Goal: Task Accomplishment & Management: Use online tool/utility

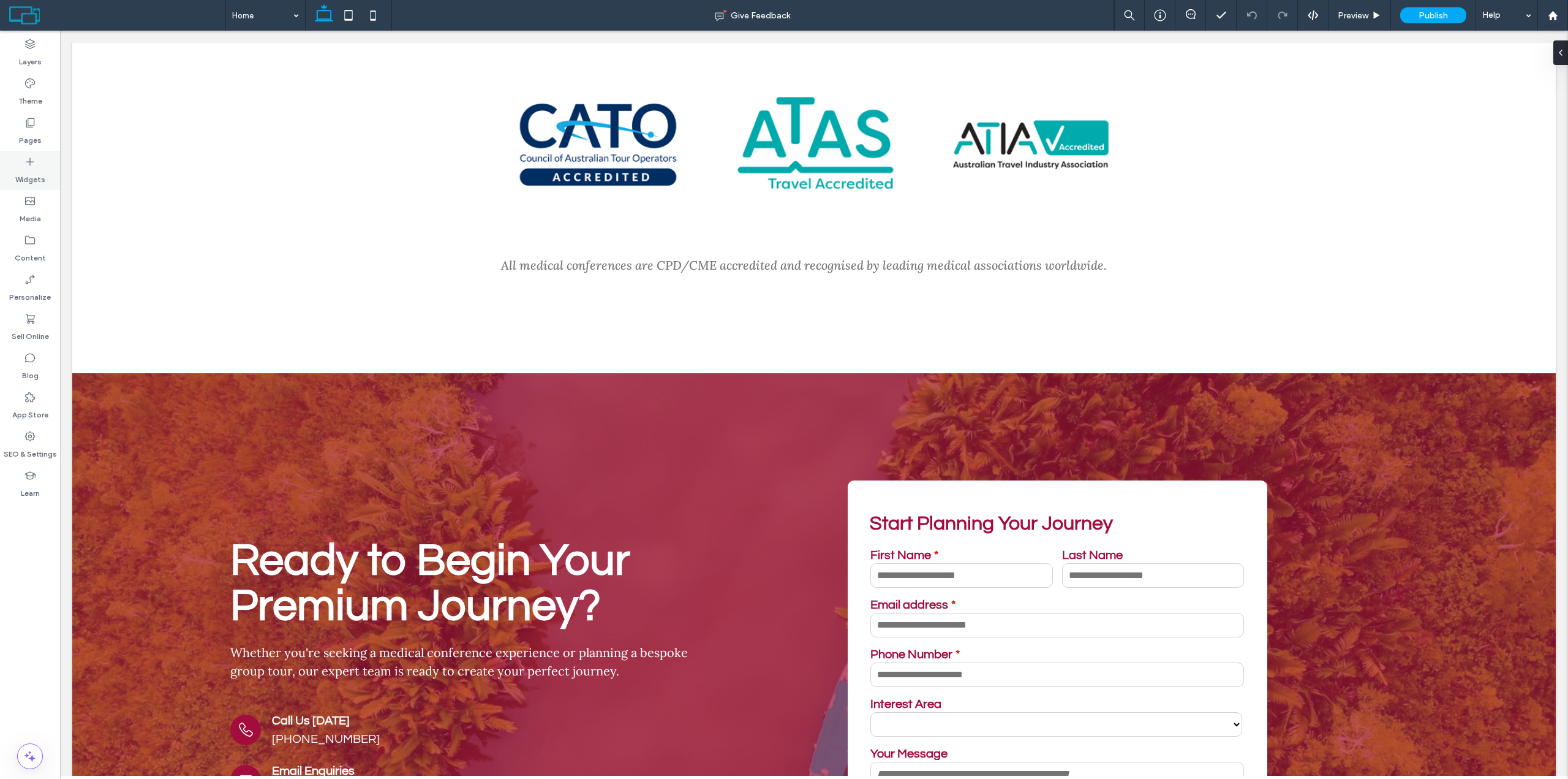
scroll to position [6291, 0]
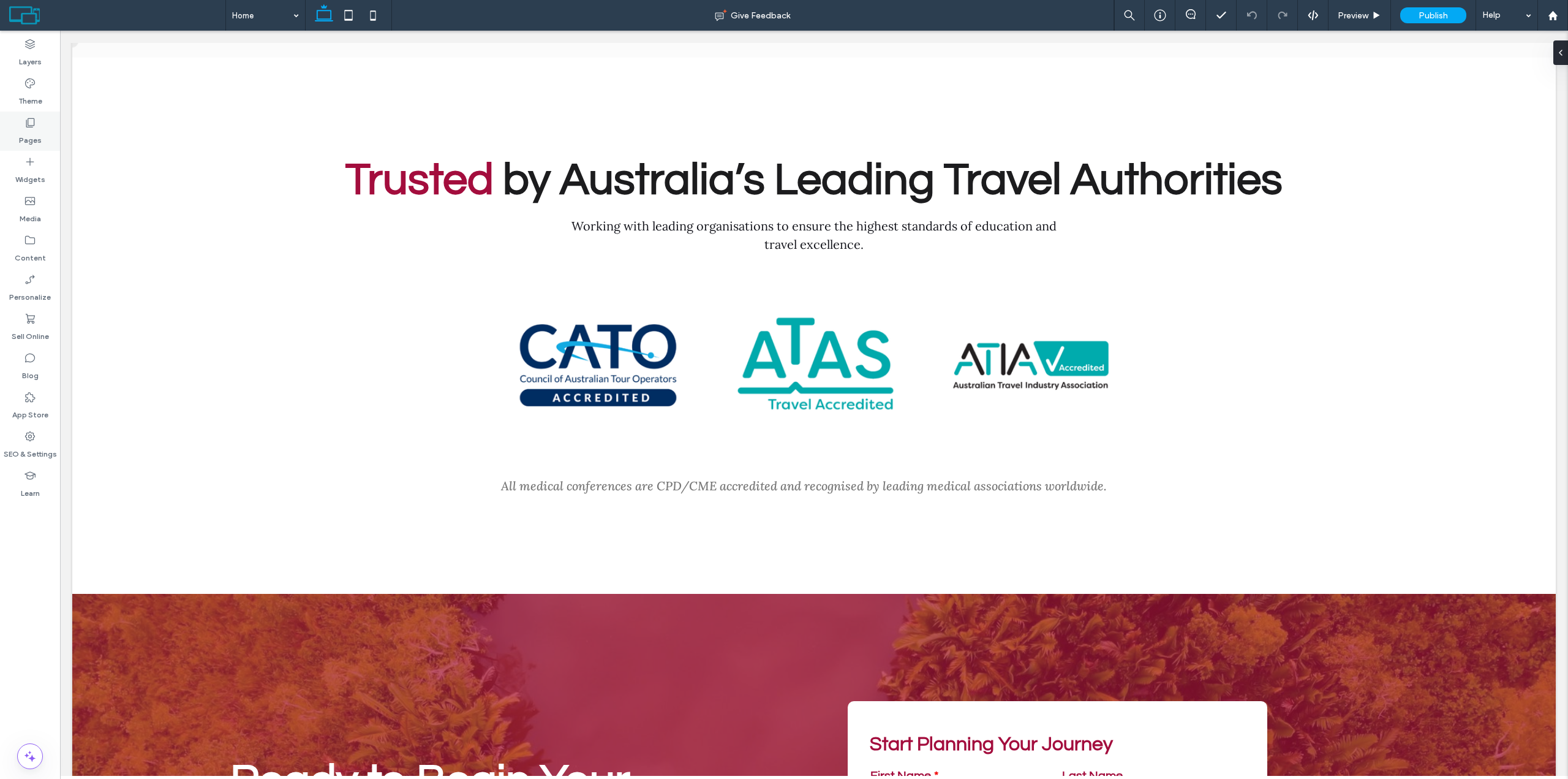
click at [35, 131] on label "Pages" at bounding box center [30, 137] width 22 height 17
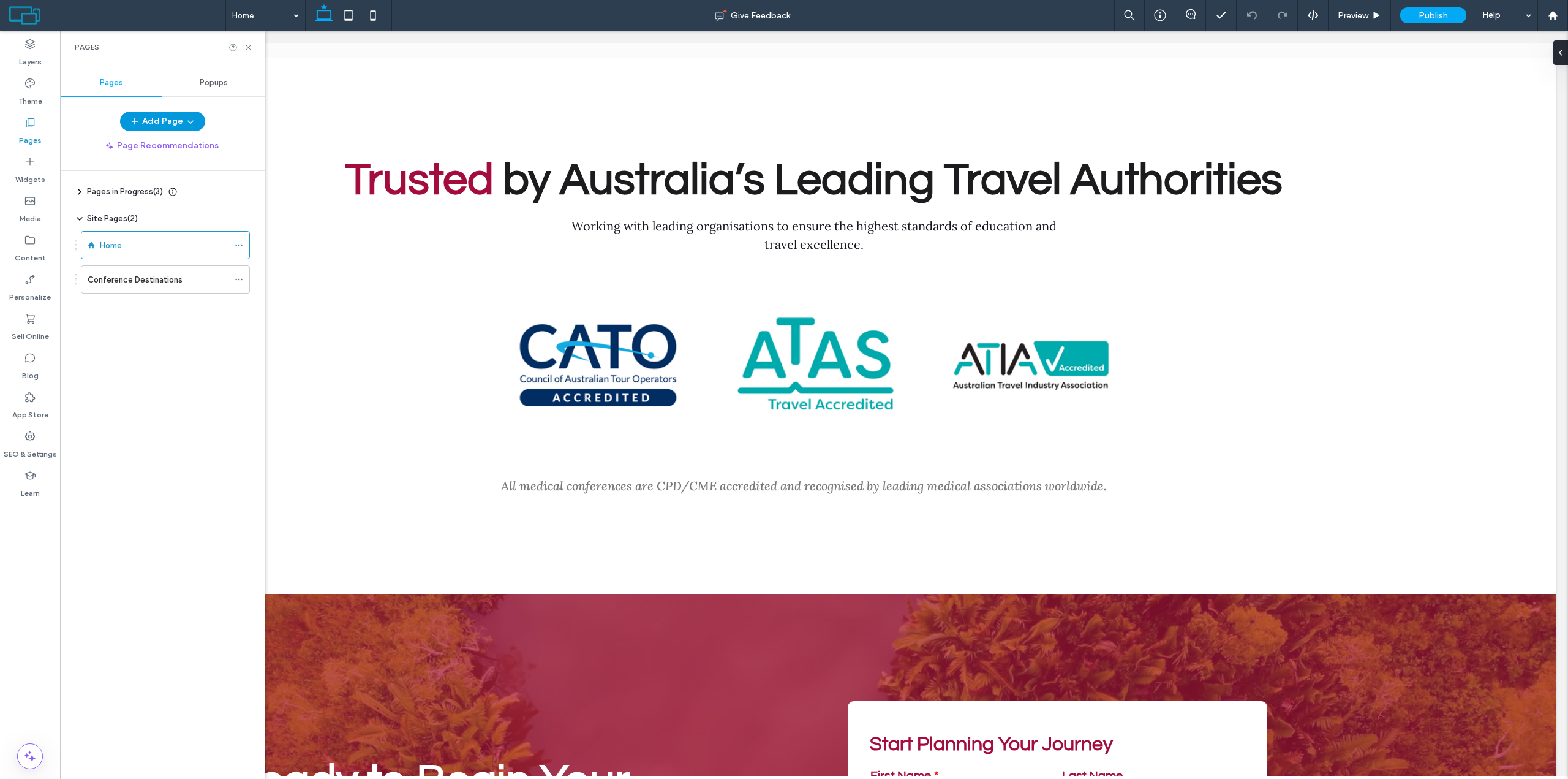
click at [172, 113] on button "Add Page" at bounding box center [162, 121] width 85 height 20
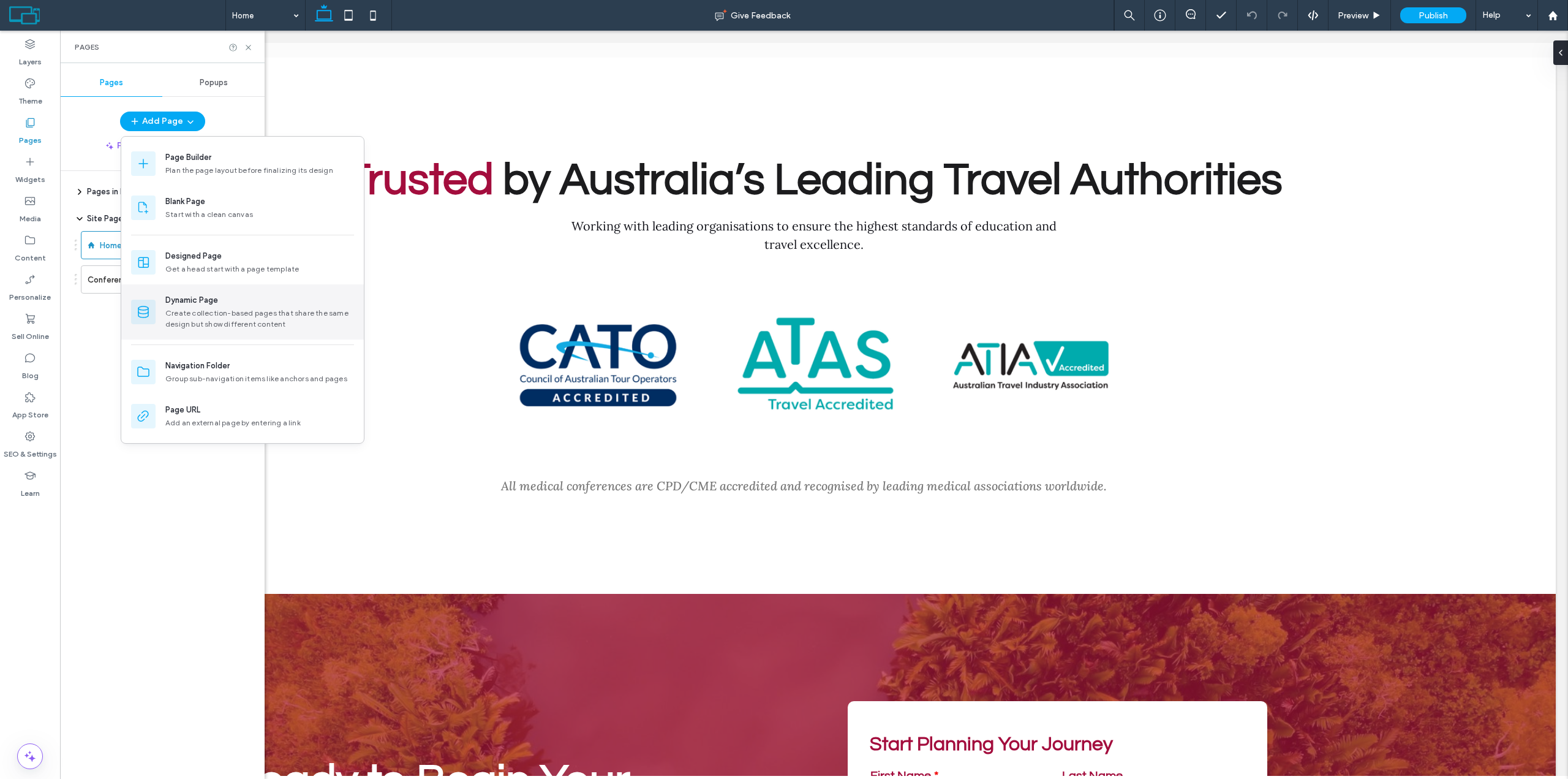
click at [202, 321] on div "Create collection-based pages that share the same design but show different con…" at bounding box center [259, 318] width 188 height 22
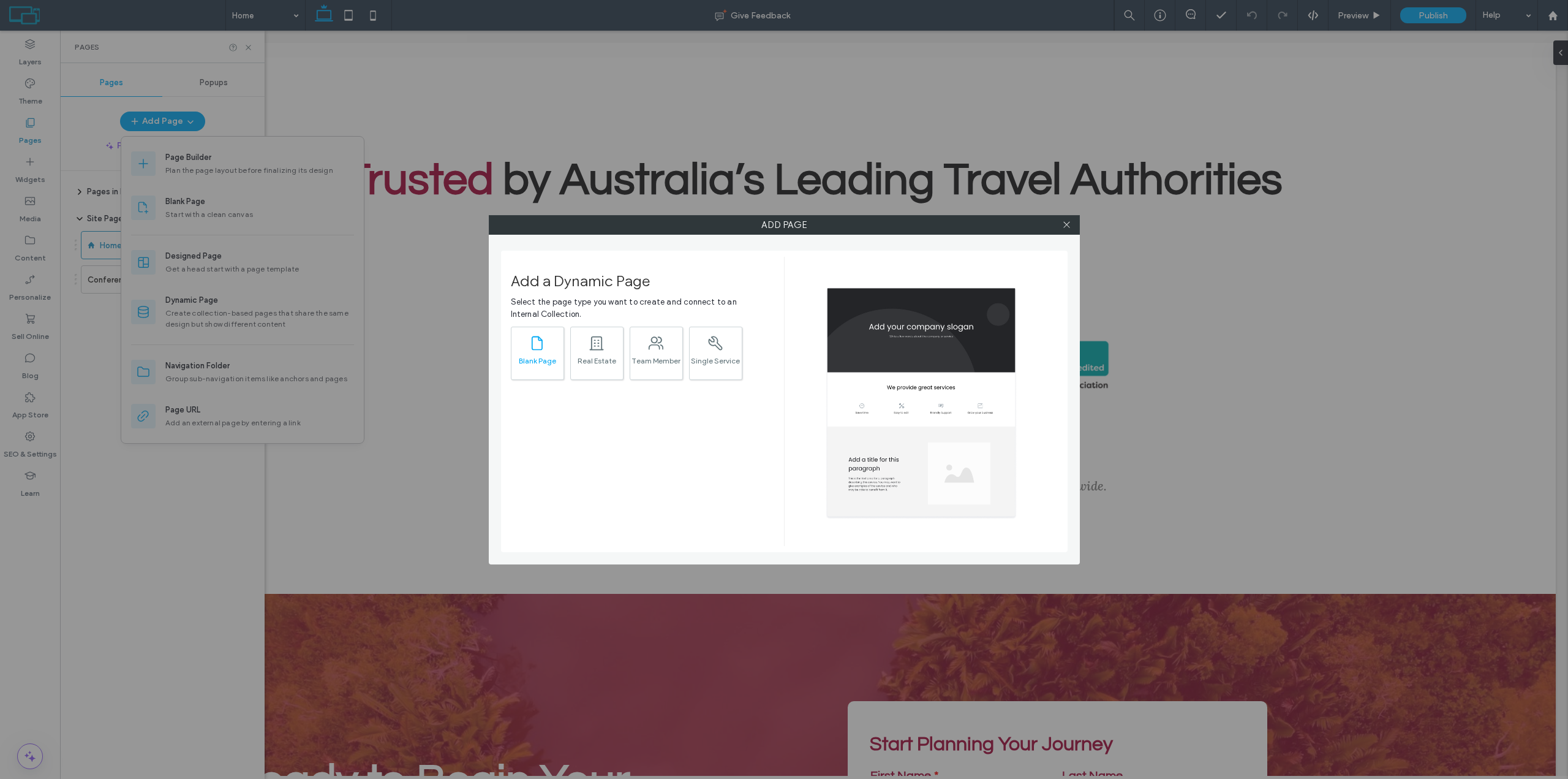
click at [542, 353] on div ".st0{fill:currentColor;}" at bounding box center [537, 342] width 17 height 26
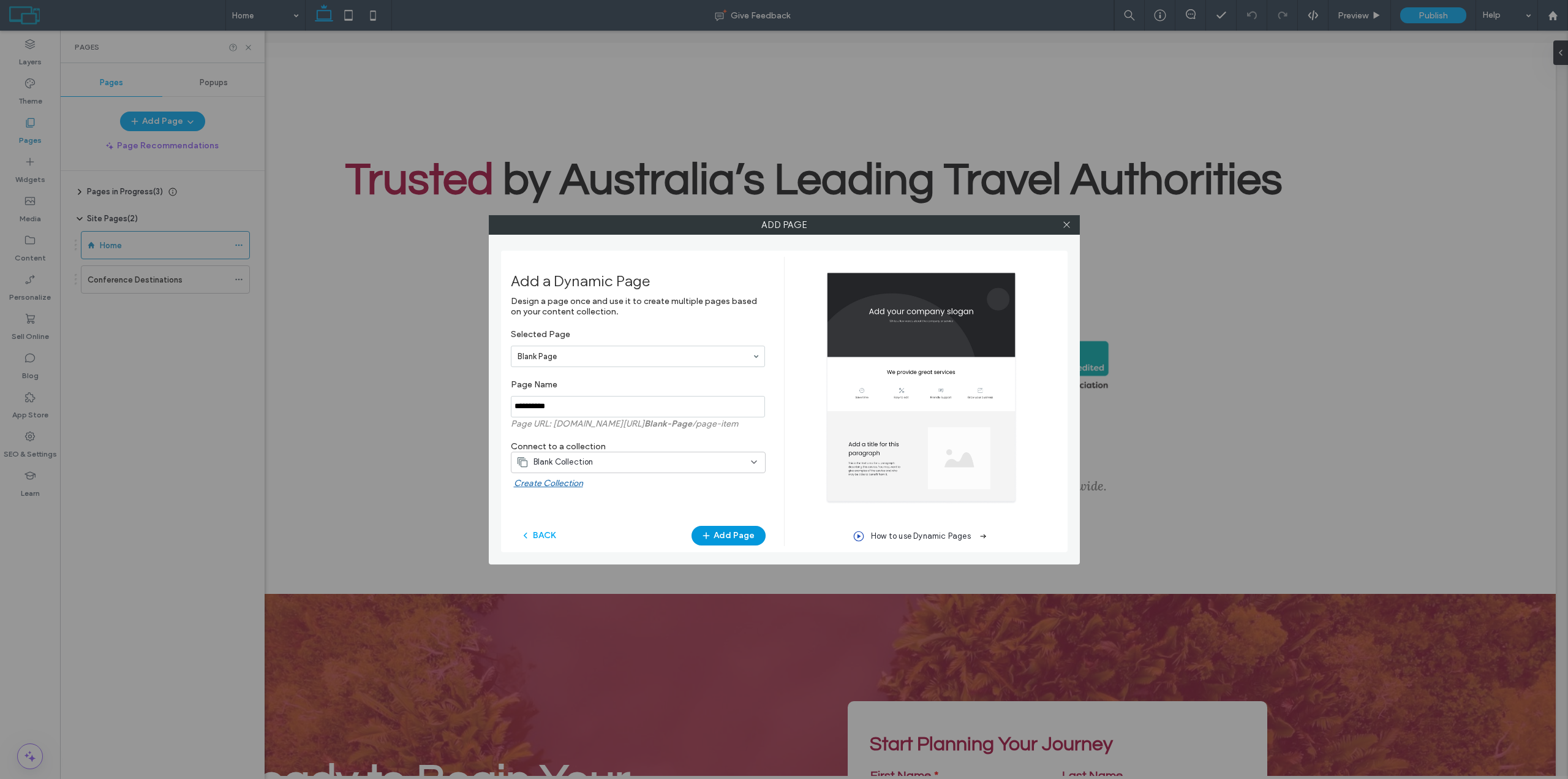
click at [727, 533] on button "Add Page" at bounding box center [729, 536] width 74 height 20
drag, startPoint x: 236, startPoint y: 411, endPoint x: 234, endPoint y: 351, distance: 60.0
click at [234, 411] on body ".wqwq-1{fill:#231f20;} .cls-1q, .cls-2q { fill-rule: evenodd; } .cls-2q { fill:…" at bounding box center [784, 389] width 1568 height 779
click at [245, 312] on div "Add Page Add a Dynamic Page Design a page once and use it to create multiple pa…" at bounding box center [784, 389] width 1568 height 779
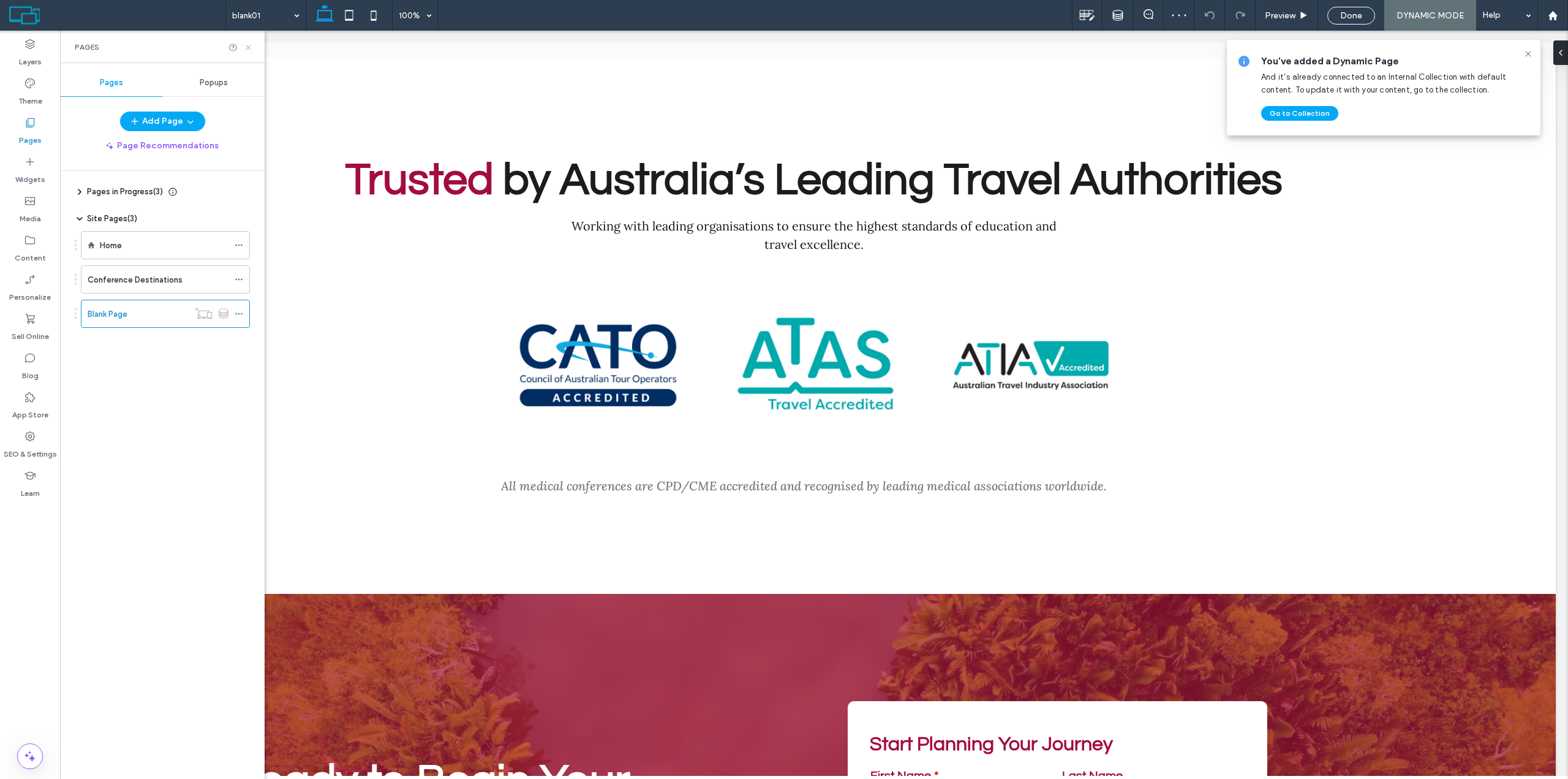
click at [245, 46] on icon at bounding box center [248, 47] width 9 height 9
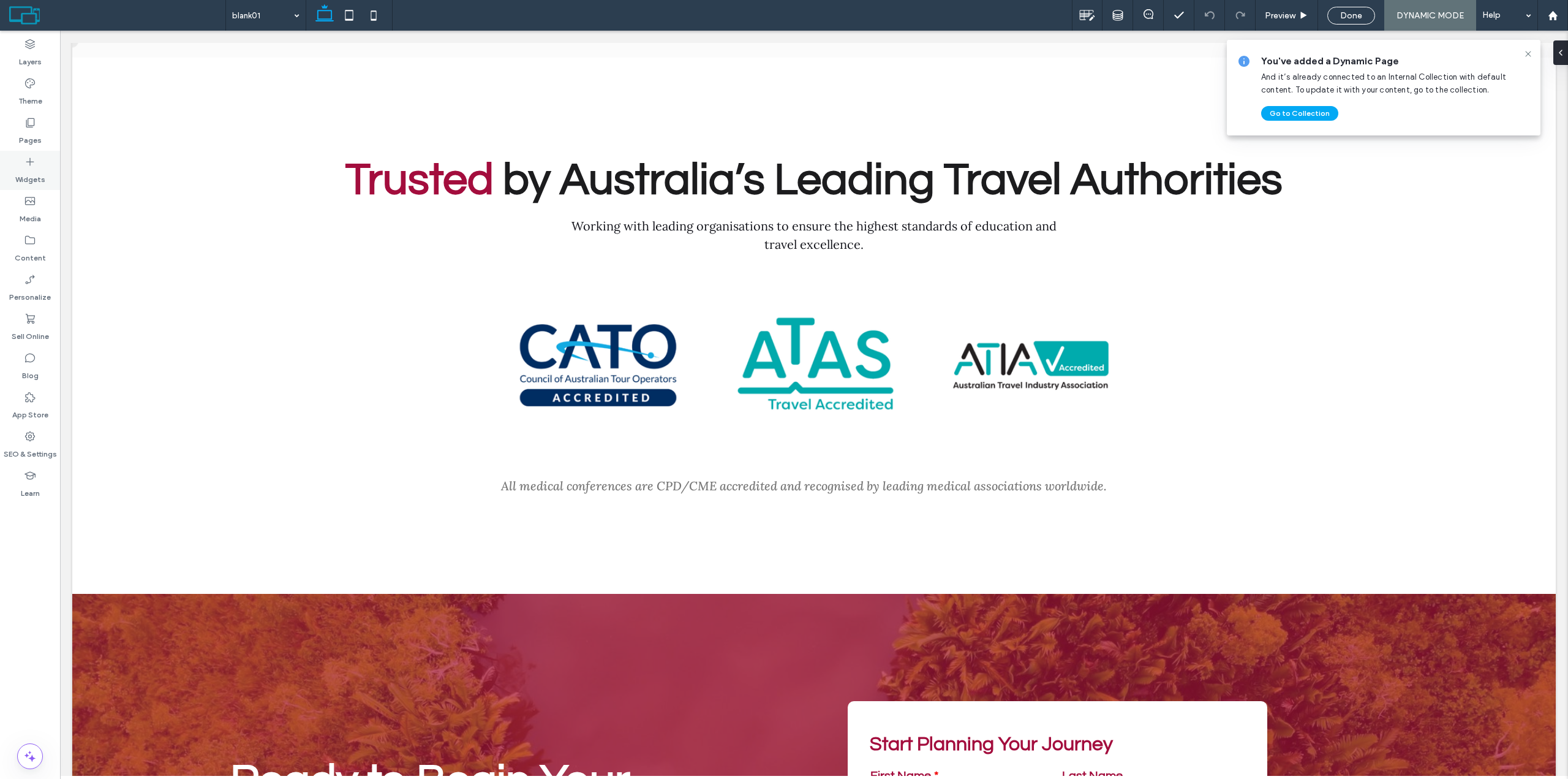
click at [40, 173] on label "Widgets" at bounding box center [31, 176] width 30 height 17
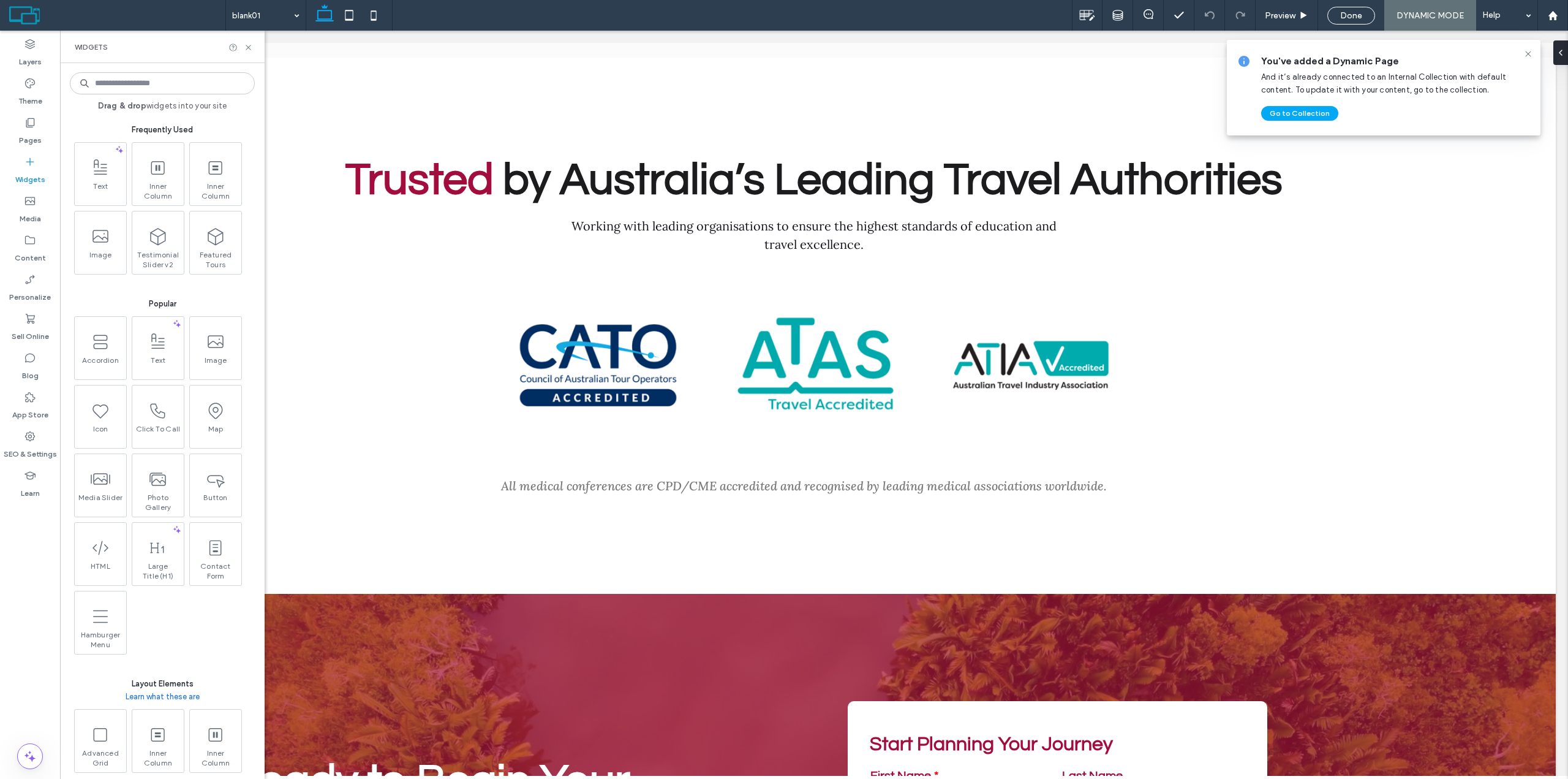
click at [127, 84] on input at bounding box center [163, 83] width 185 height 22
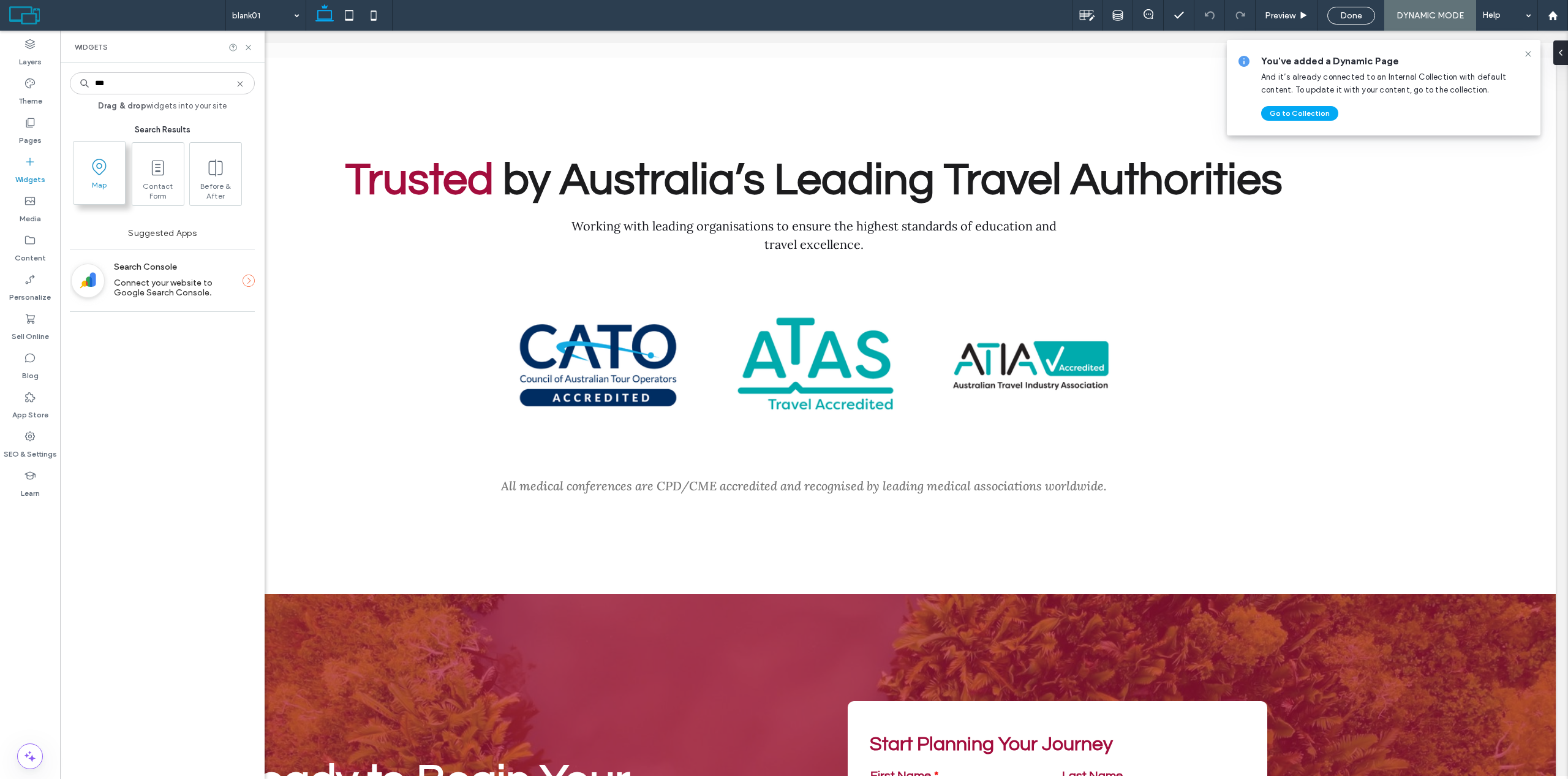
type input "***"
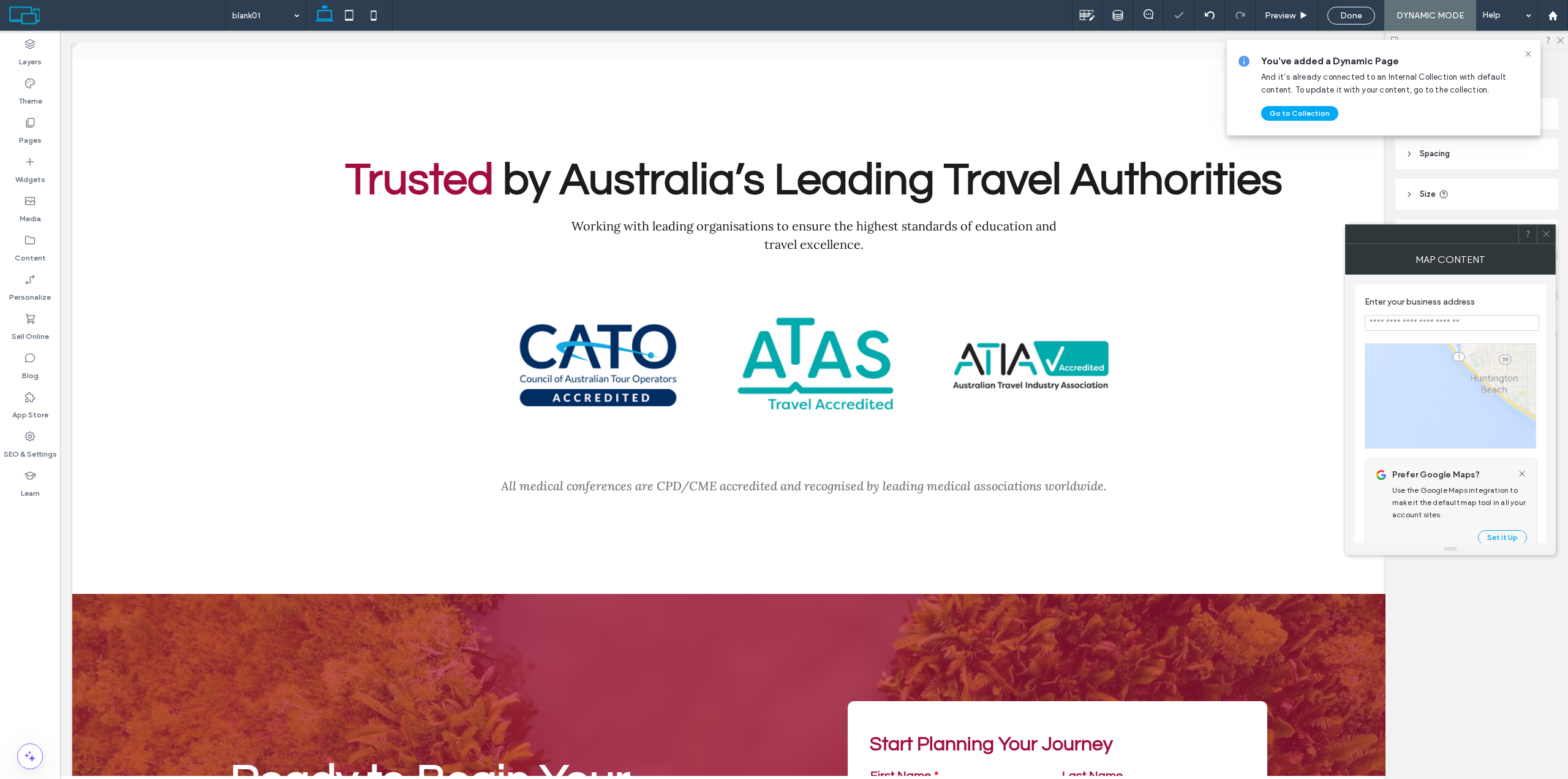
type input "**********"
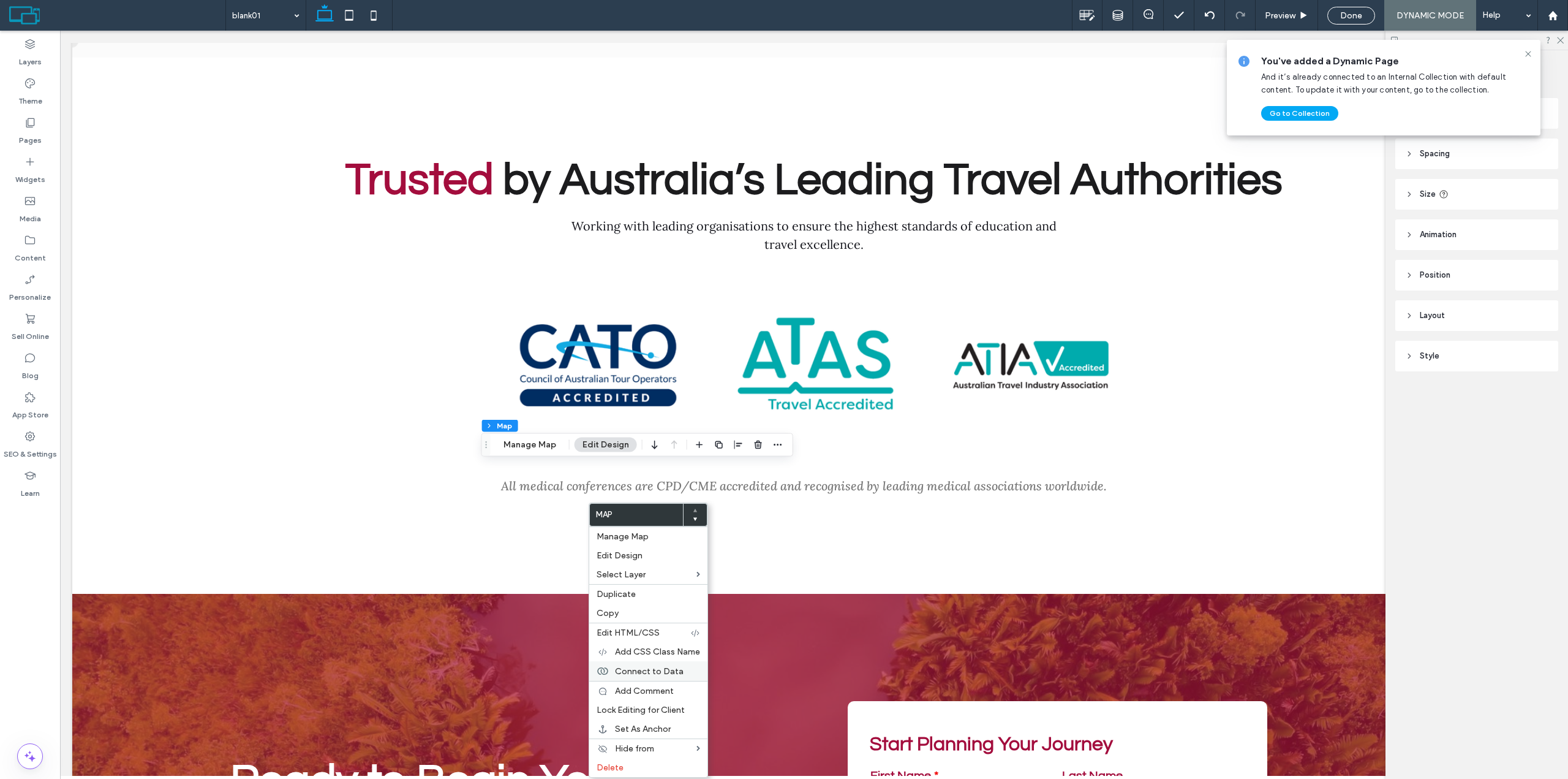
click at [670, 673] on span "Connect to Data" at bounding box center [649, 671] width 69 height 11
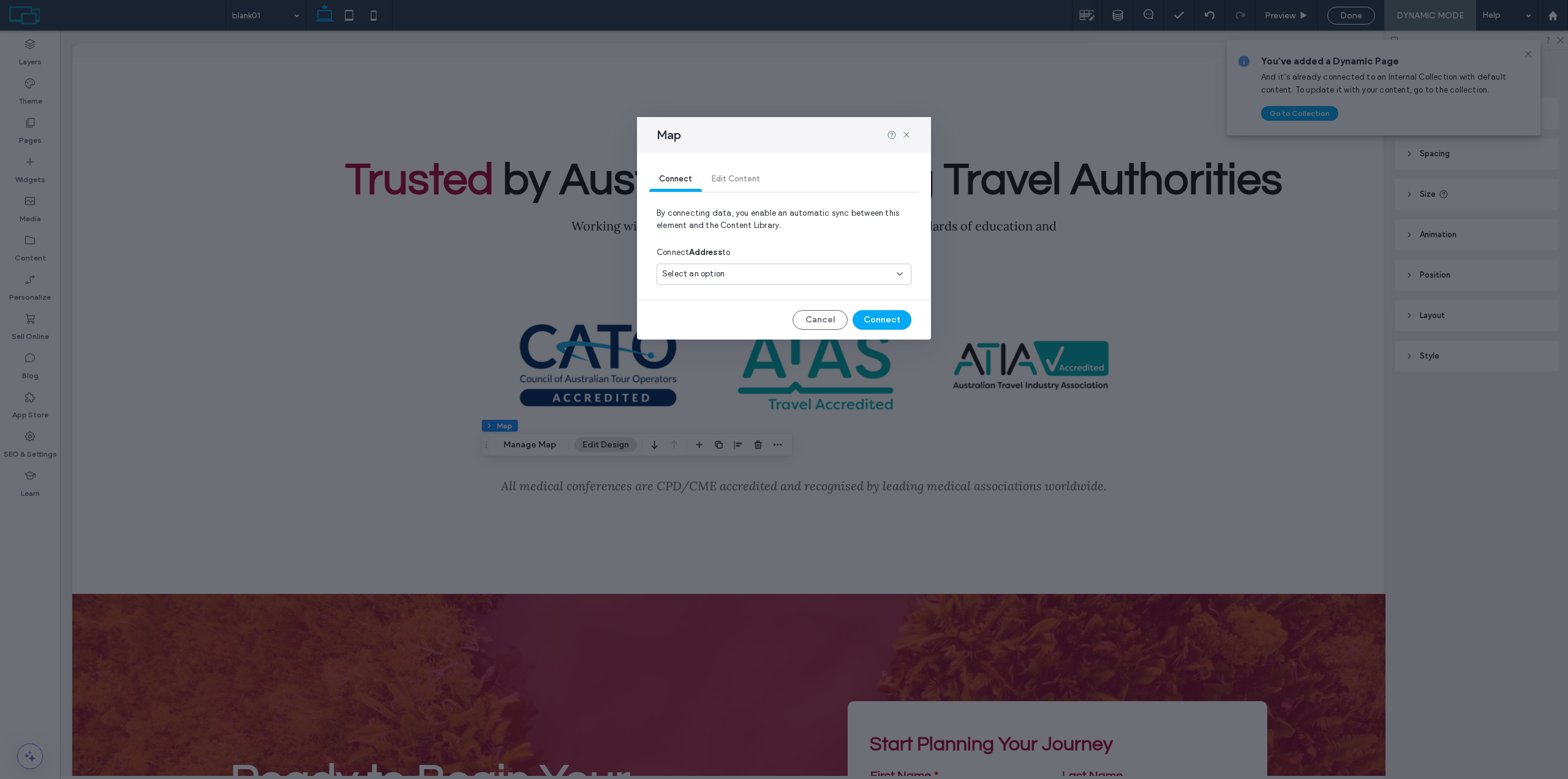
click at [734, 275] on div "Select an option" at bounding box center [776, 273] width 229 height 12
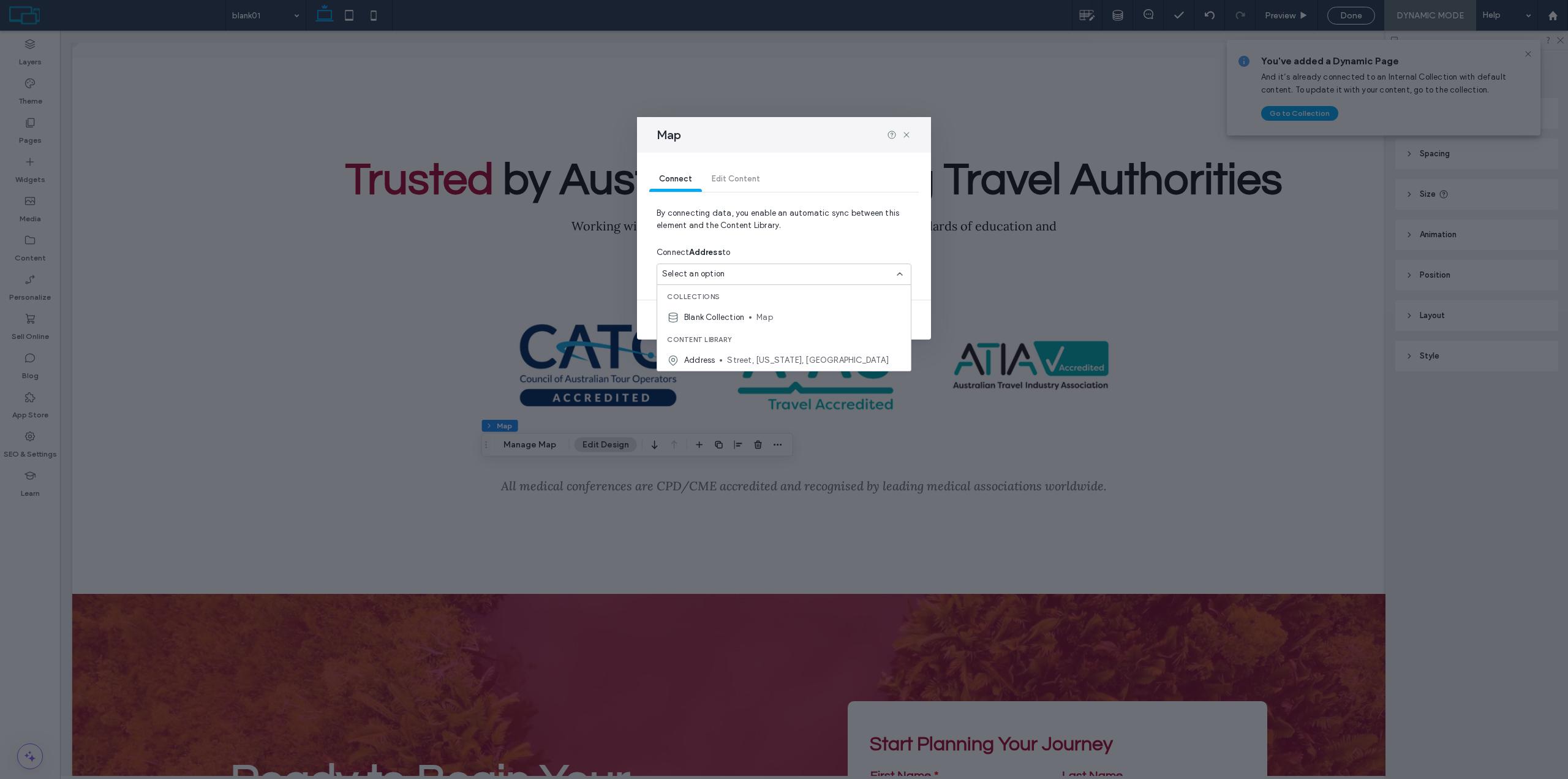
click at [815, 247] on div "Connect Address to" at bounding box center [784, 252] width 255 height 22
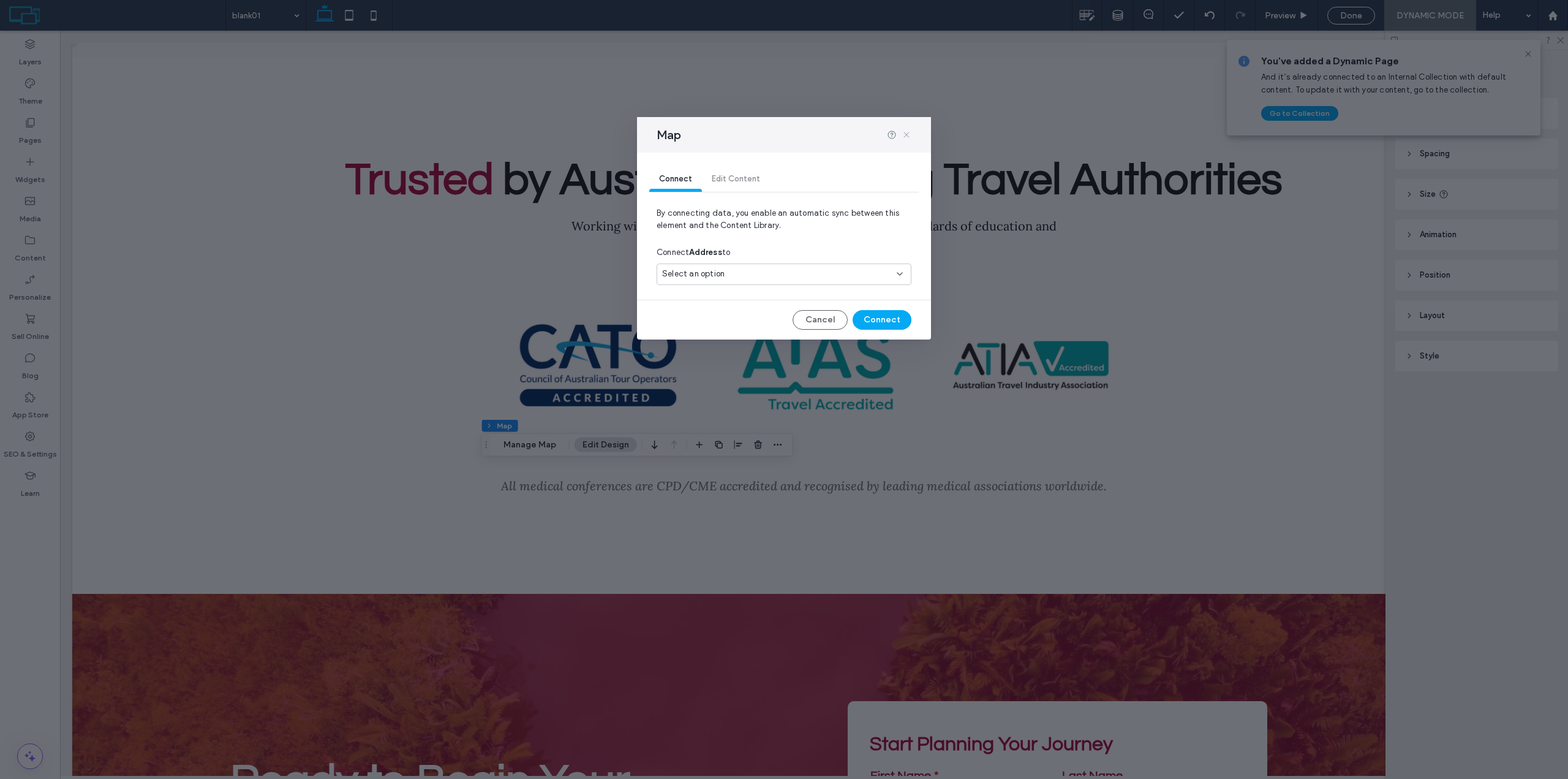
click at [907, 139] on icon at bounding box center [907, 135] width 10 height 10
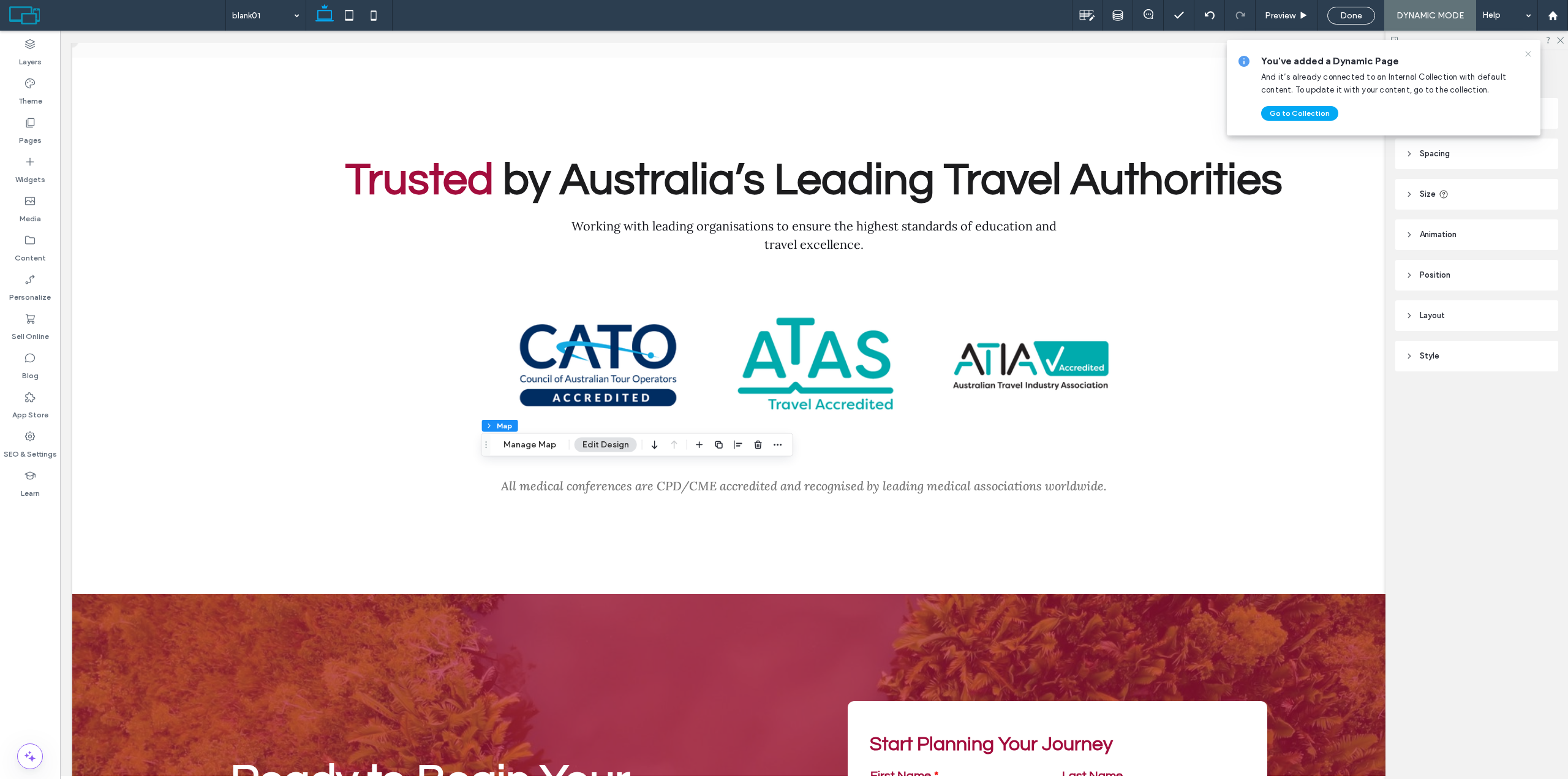
click at [1532, 55] on icon at bounding box center [1528, 54] width 10 height 10
